Goal: Navigation & Orientation: Find specific page/section

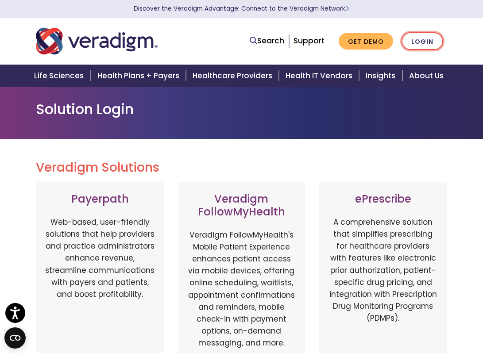
click at [421, 41] on link "Login" at bounding box center [422, 41] width 42 height 18
click at [248, 120] on div "Solution Login" at bounding box center [241, 113] width 425 height 24
click at [210, 36] on div "Search Support Get Demo Login" at bounding box center [330, 41] width 248 height 18
click at [422, 44] on link "Login" at bounding box center [422, 41] width 42 height 18
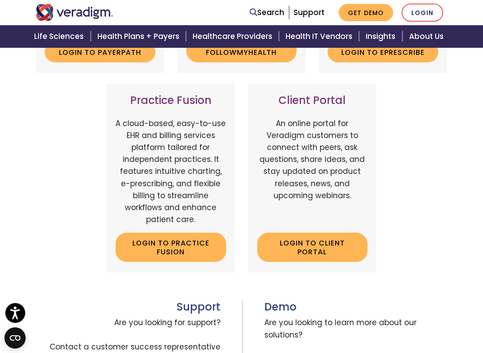
scroll to position [326, 0]
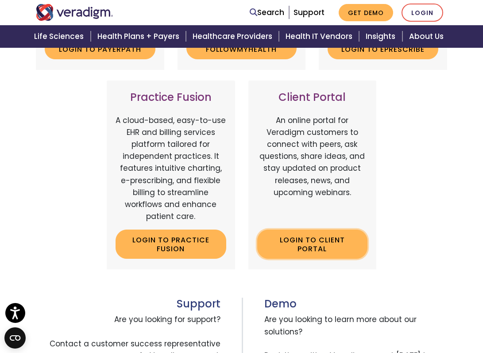
click at [313, 247] on link "Login to Client Portal" at bounding box center [312, 244] width 111 height 29
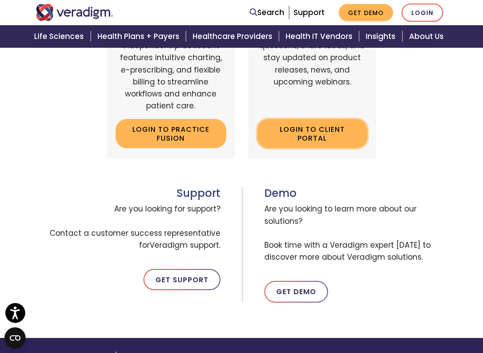
scroll to position [438, 0]
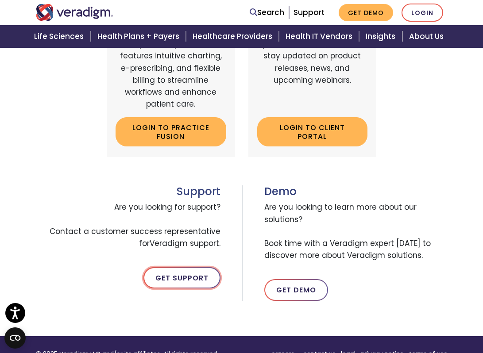
click at [183, 276] on link "Get Support" at bounding box center [181, 277] width 77 height 21
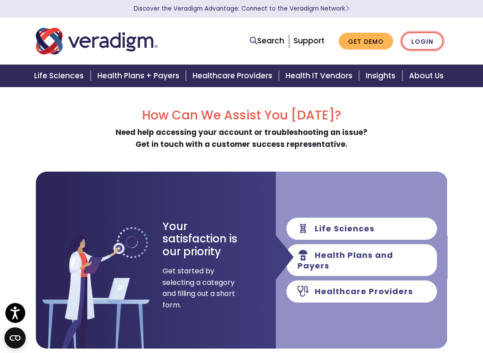
click at [419, 42] on link "Login" at bounding box center [422, 41] width 42 height 18
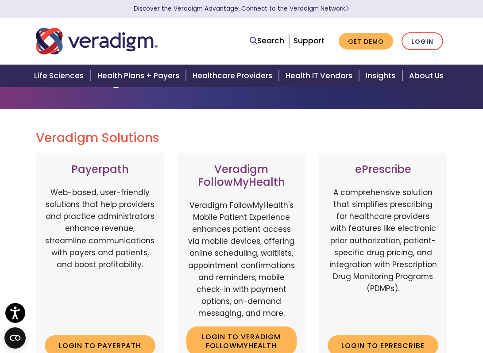
scroll to position [28, 0]
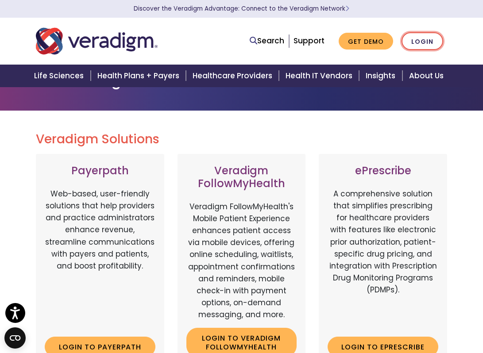
click at [419, 42] on link "Login" at bounding box center [422, 41] width 42 height 18
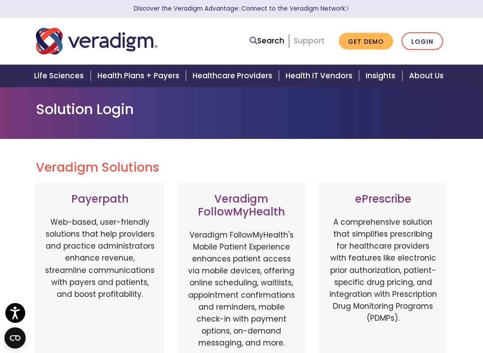
click at [311, 41] on link "Support" at bounding box center [308, 40] width 31 height 11
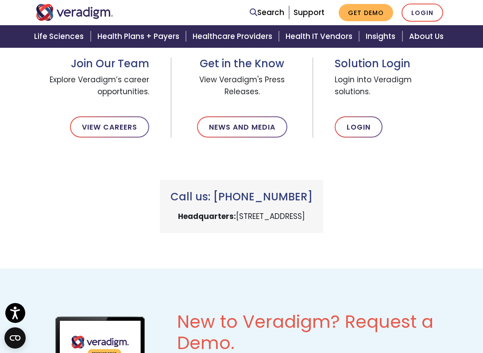
scroll to position [126, 0]
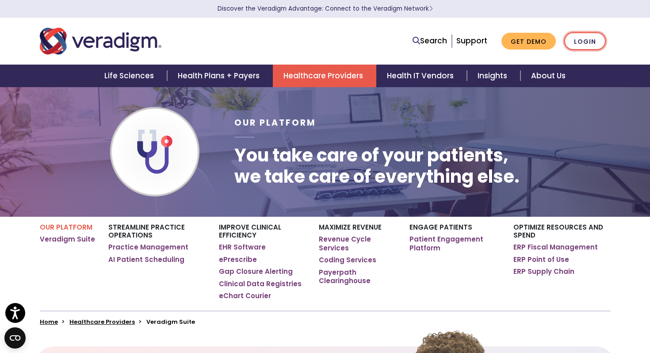
click at [581, 41] on link "Login" at bounding box center [585, 41] width 42 height 18
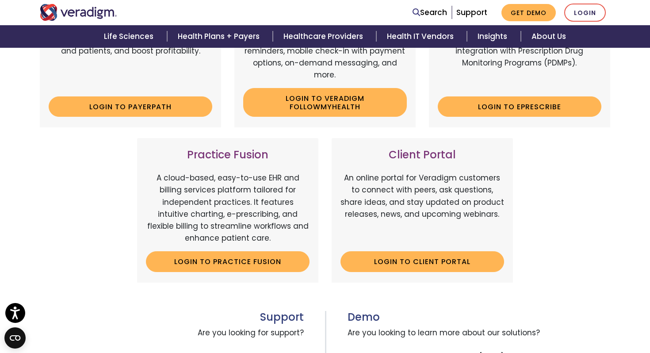
scroll to position [223, 0]
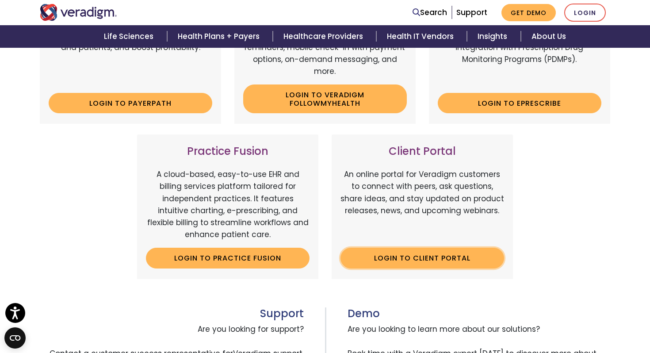
click at [418, 260] on link "Login to Client Portal" at bounding box center [423, 258] width 164 height 20
